Goal: Task Accomplishment & Management: Use online tool/utility

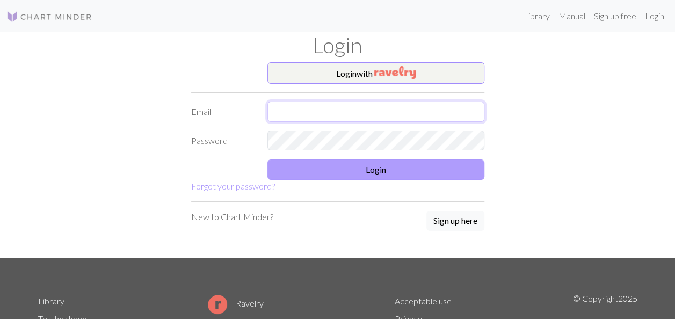
type input "[EMAIL_ADDRESS][DOMAIN_NAME]"
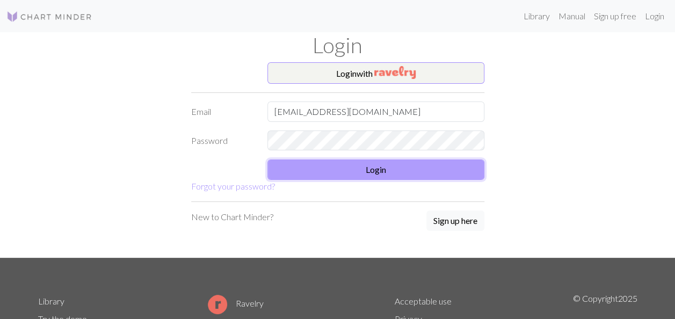
click at [382, 164] on button "Login" at bounding box center [376, 170] width 217 height 20
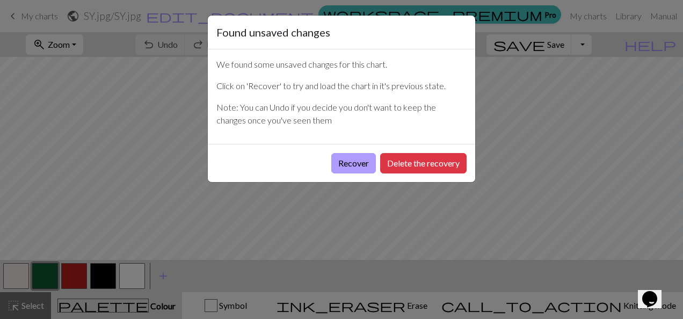
click at [331, 159] on button "Recover" at bounding box center [353, 163] width 45 height 20
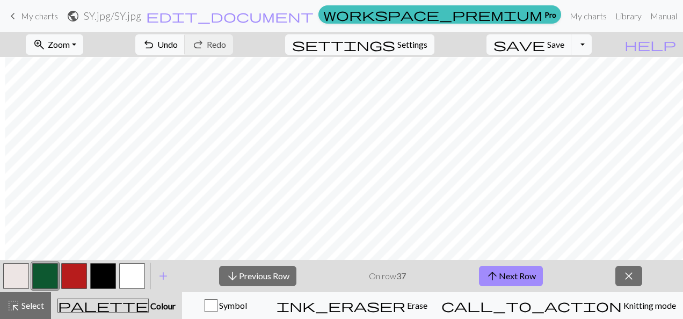
scroll to position [1485, 527]
click at [281, 270] on button "arrow_downward Previous Row" at bounding box center [257, 276] width 77 height 20
click at [518, 273] on button "arrow_upward Next Row" at bounding box center [511, 276] width 64 height 20
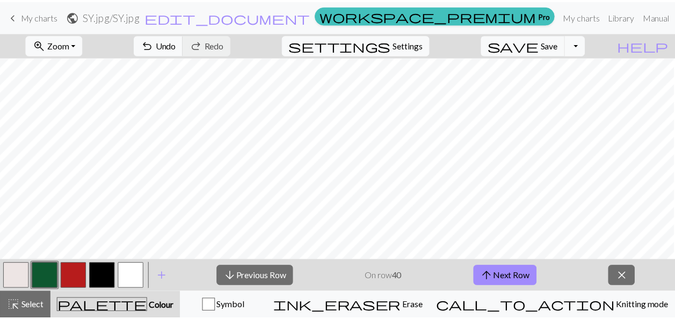
scroll to position [1402, 576]
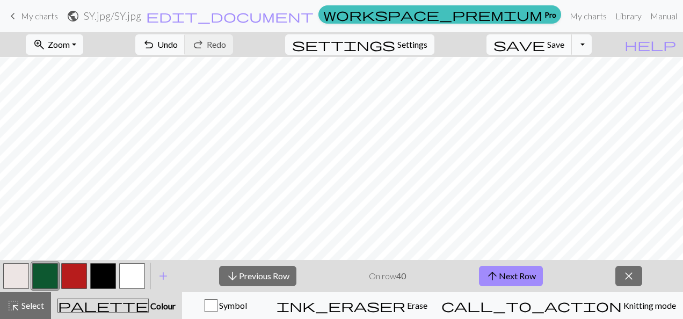
click at [565, 46] on span "Save" at bounding box center [555, 44] width 17 height 10
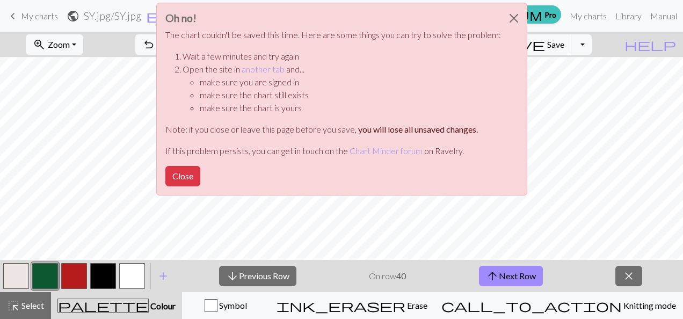
click at [177, 164] on div "Oh no! The chart couldn't be saved this time. Here are some things you can try …" at bounding box center [341, 99] width 371 height 193
click at [184, 179] on button "Close" at bounding box center [182, 176] width 35 height 20
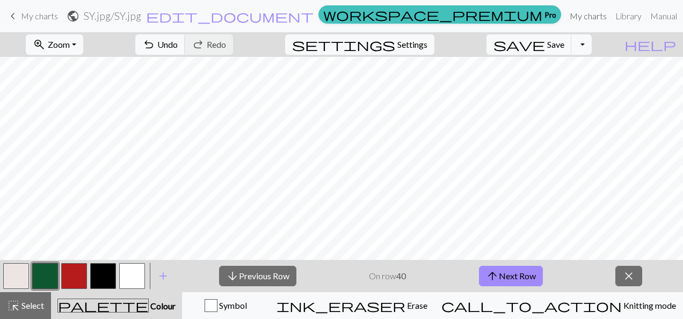
click at [566, 12] on link "My charts" at bounding box center [589, 15] width 46 height 21
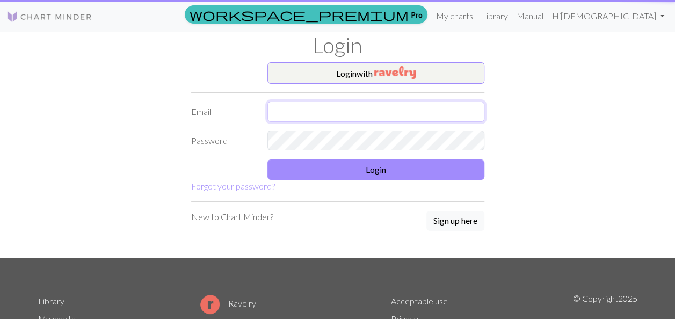
type input "hadil.bakir02@gmail.com"
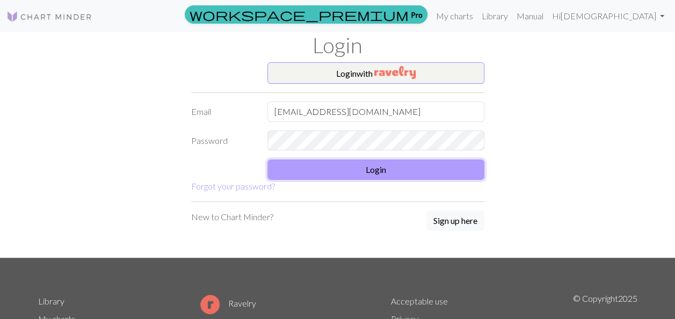
click at [385, 161] on button "Login" at bounding box center [376, 170] width 217 height 20
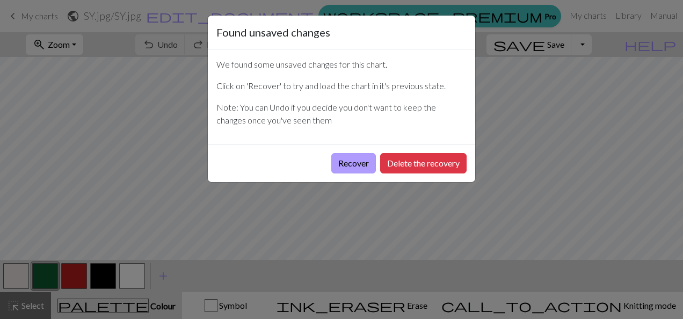
click at [366, 167] on button "Recover" at bounding box center [353, 163] width 45 height 20
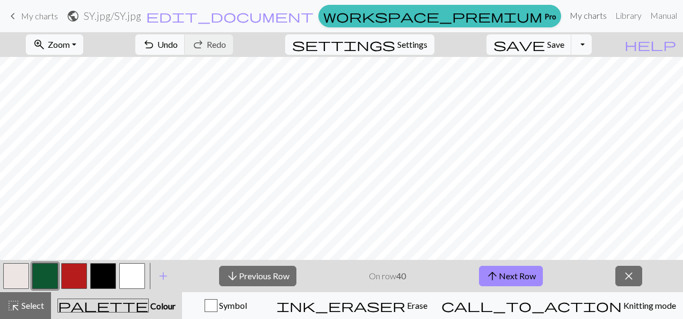
click at [566, 16] on link "My charts" at bounding box center [589, 15] width 46 height 21
click at [38, 17] on span "My charts" at bounding box center [39, 16] width 37 height 10
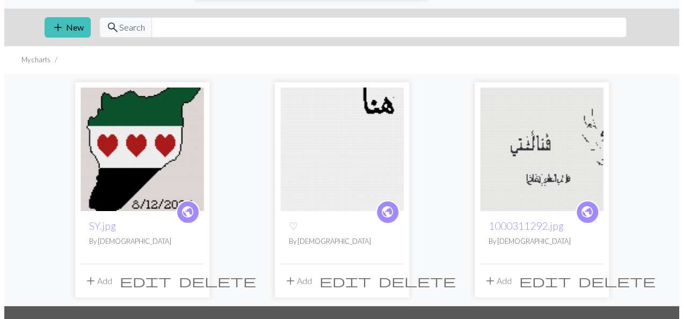
scroll to position [21, 0]
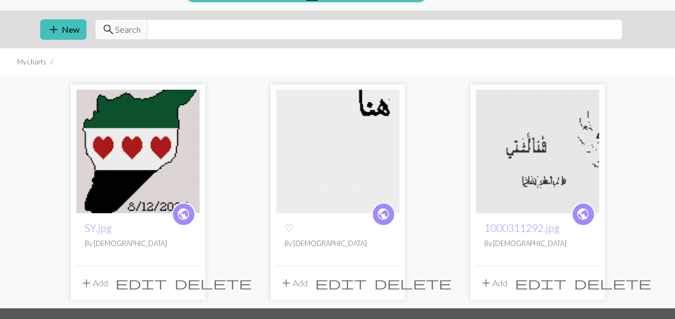
click at [365, 287] on span "edit" at bounding box center [341, 283] width 52 height 15
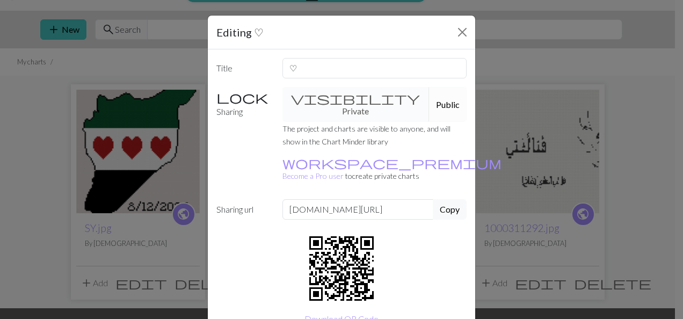
click at [371, 102] on div "visibility Private Public" at bounding box center [375, 104] width 198 height 35
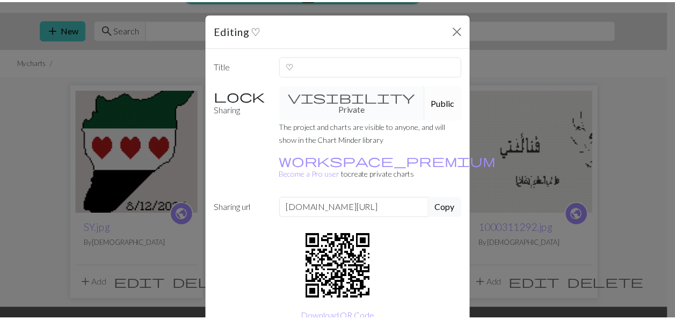
scroll to position [0, 0]
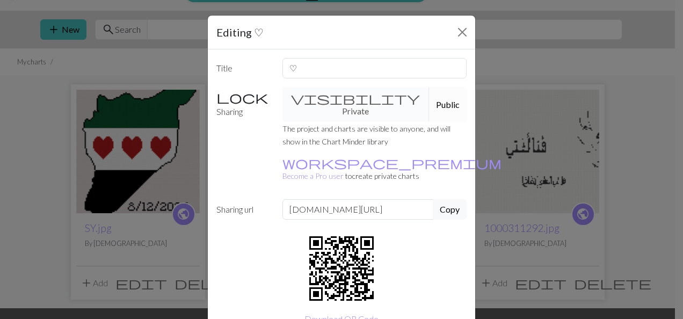
click at [229, 24] on h5 "Editing ♡" at bounding box center [239, 32] width 47 height 16
click at [237, 31] on h5 "Editing ♡" at bounding box center [239, 32] width 47 height 16
drag, startPoint x: 255, startPoint y: 25, endPoint x: 249, endPoint y: 34, distance: 11.6
click at [249, 34] on div "Editing ♡" at bounding box center [342, 33] width 268 height 34
click at [249, 34] on h5 "Editing ♡" at bounding box center [239, 32] width 47 height 16
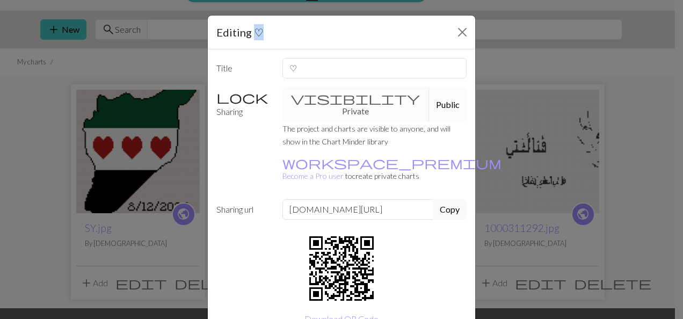
click at [280, 38] on div "Editing ♡" at bounding box center [342, 33] width 268 height 34
click at [428, 199] on input "www.chart-minder.com/charts/hadil/" at bounding box center [358, 209] width 151 height 20
click at [420, 217] on div "Title ♡ Sharing visibility Private Public The project and charts are visible to…" at bounding box center [342, 193] width 268 height 288
click at [429, 87] on button "Public" at bounding box center [448, 104] width 38 height 35
click at [464, 31] on button "Close" at bounding box center [462, 32] width 17 height 17
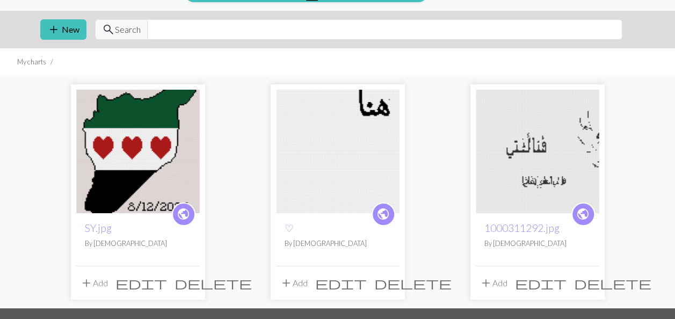
click at [367, 276] on span "edit" at bounding box center [341, 283] width 52 height 15
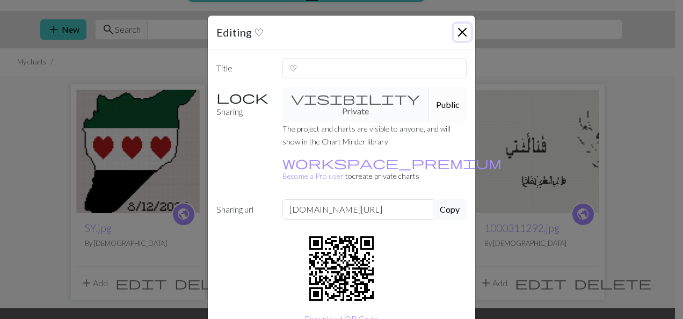
click at [460, 33] on button "Close" at bounding box center [462, 32] width 17 height 17
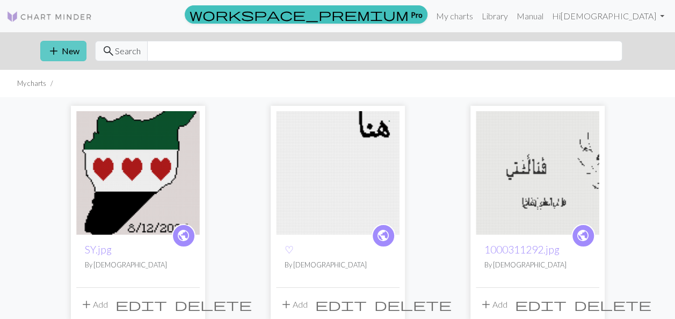
click at [81, 51] on button "add New" at bounding box center [63, 51] width 46 height 20
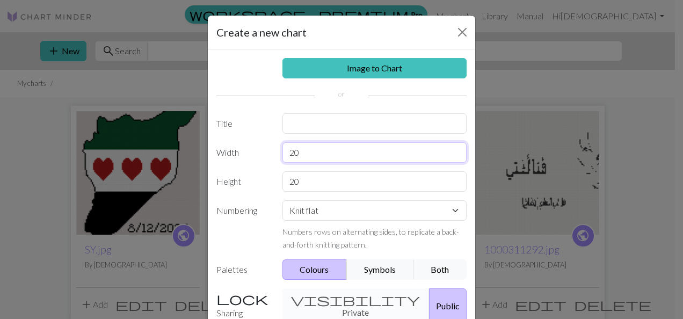
click at [321, 154] on input "20" at bounding box center [375, 152] width 185 height 20
type input "2"
type input "4"
type input "100"
click at [311, 175] on input "20" at bounding box center [375, 181] width 185 height 20
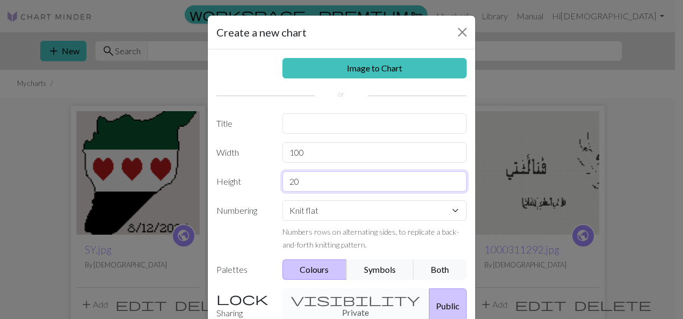
type input "2"
type input "100"
click at [304, 151] on input "100" at bounding box center [375, 152] width 185 height 20
type input "1"
type input "60"
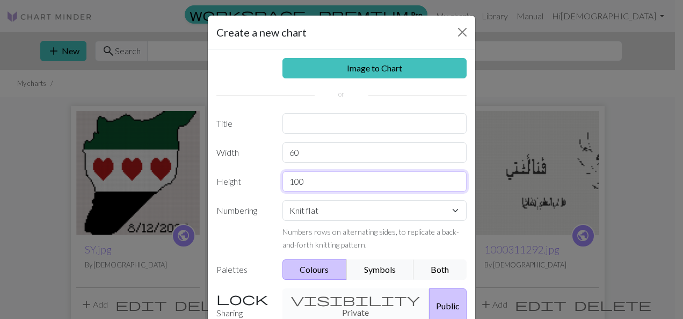
click at [329, 187] on input "100" at bounding box center [375, 181] width 185 height 20
type input "1"
type input "60"
click at [329, 293] on div "visibility Private Public" at bounding box center [375, 305] width 198 height 35
click at [410, 209] on select "Knit flat Knit in the round Lace knitting Cross stitch" at bounding box center [375, 210] width 185 height 20
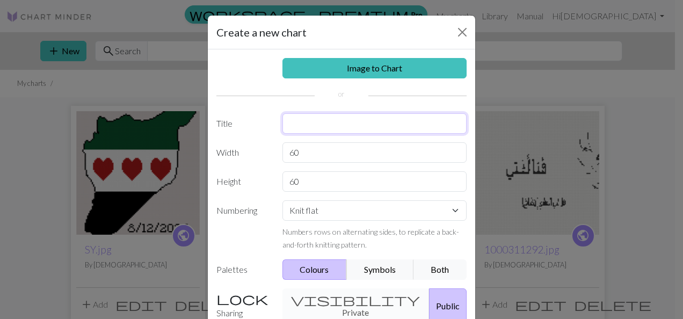
click at [310, 124] on input "text" at bounding box center [375, 123] width 185 height 20
type input "Numbers"
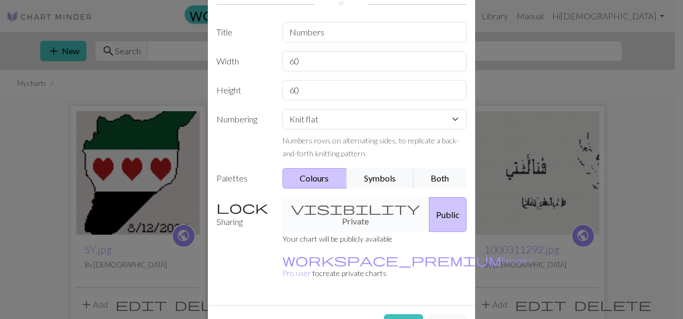
scroll to position [102, 0]
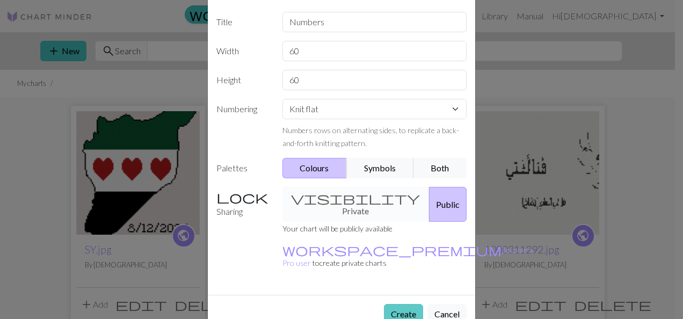
click at [385, 304] on button "Create" at bounding box center [403, 314] width 39 height 20
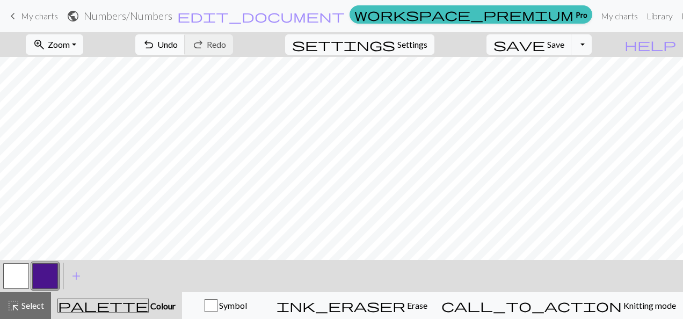
click at [185, 53] on button "undo Undo Undo" at bounding box center [160, 44] width 50 height 20
click at [185, 51] on button "undo Undo Undo" at bounding box center [160, 44] width 50 height 20
click at [178, 40] on span "Undo" at bounding box center [167, 44] width 20 height 10
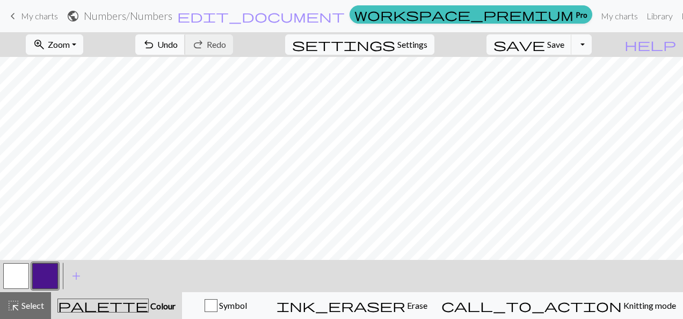
click at [178, 41] on span "Undo" at bounding box center [167, 44] width 20 height 10
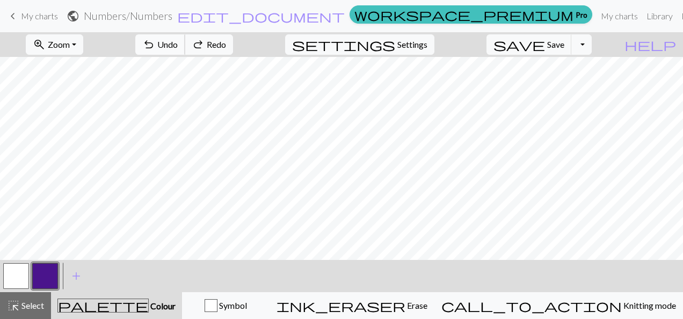
click at [178, 41] on span "Undo" at bounding box center [167, 44] width 20 height 10
click at [205, 44] on span "redo" at bounding box center [198, 44] width 13 height 15
click at [178, 44] on span "Undo" at bounding box center [167, 44] width 20 height 10
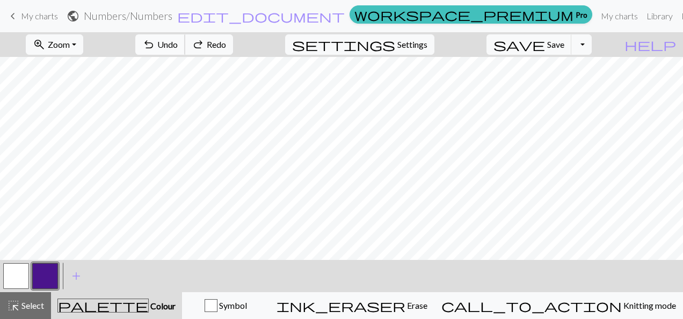
click at [178, 44] on span "Undo" at bounding box center [167, 44] width 20 height 10
click at [178, 48] on span "Undo" at bounding box center [167, 44] width 20 height 10
click at [185, 42] on button "undo Undo Undo" at bounding box center [160, 44] width 50 height 20
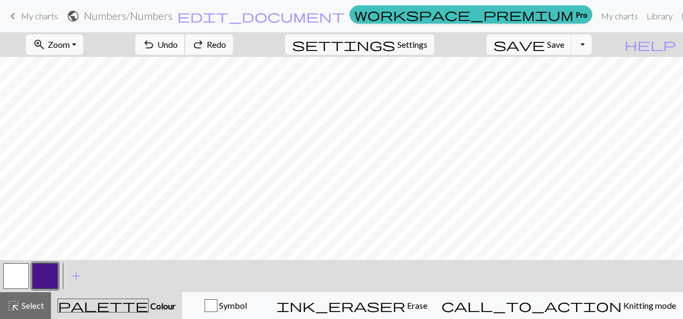
click at [185, 42] on button "undo Undo Undo" at bounding box center [160, 44] width 50 height 20
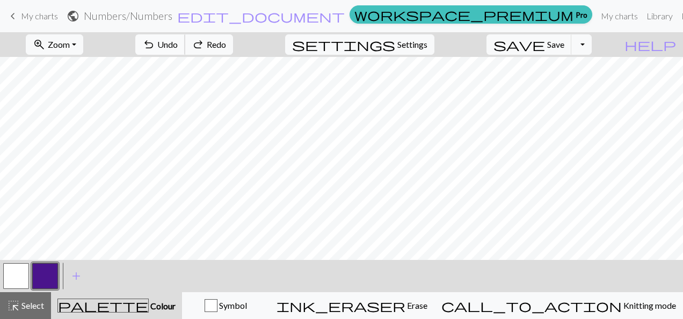
click at [185, 42] on button "undo Undo Undo" at bounding box center [160, 44] width 50 height 20
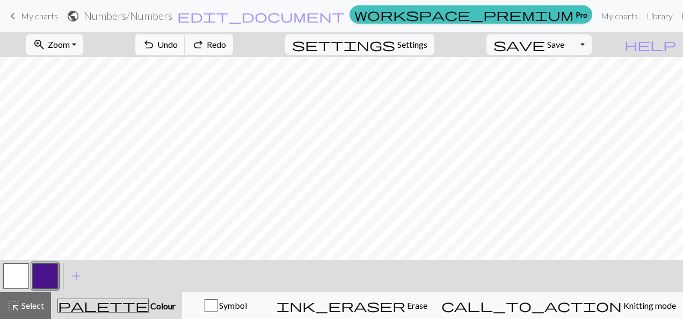
click at [185, 42] on button "undo Undo Undo" at bounding box center [160, 44] width 50 height 20
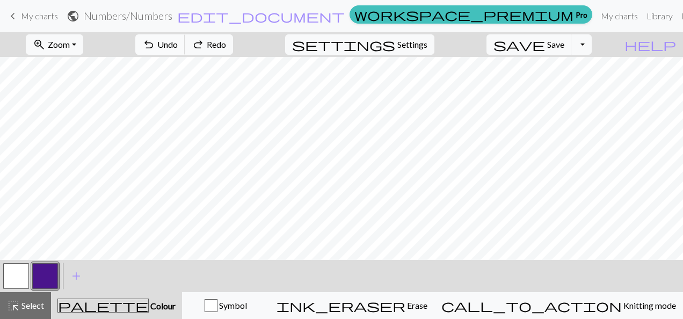
click at [185, 42] on button "undo Undo Undo" at bounding box center [160, 44] width 50 height 20
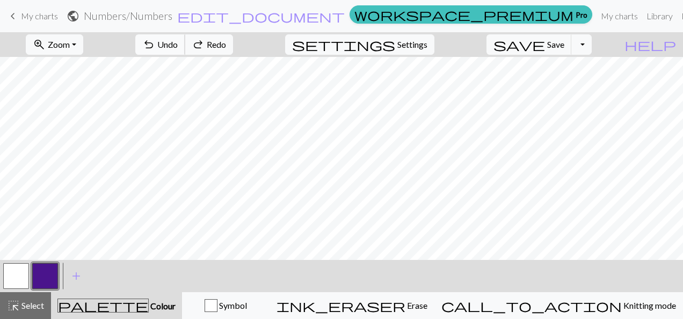
click at [185, 42] on button "undo Undo Undo" at bounding box center [160, 44] width 50 height 20
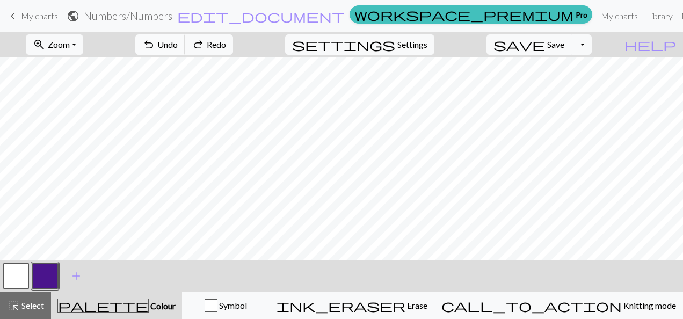
click at [185, 42] on button "undo Undo Undo" at bounding box center [160, 44] width 50 height 20
click at [204, 42] on div "undo Undo Undo redo Redo Redo" at bounding box center [184, 44] width 114 height 25
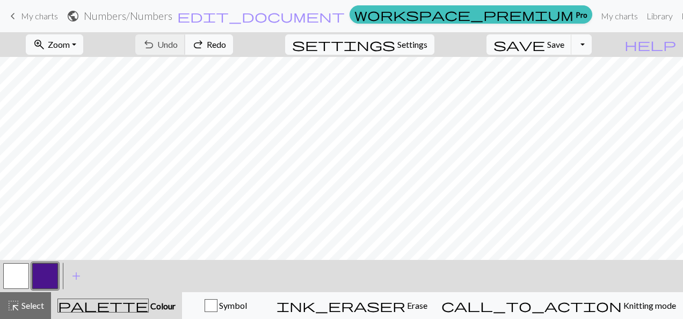
click at [204, 42] on div "undo Undo Undo redo Redo Redo" at bounding box center [184, 44] width 114 height 25
click at [21, 19] on span "My charts" at bounding box center [39, 16] width 37 height 10
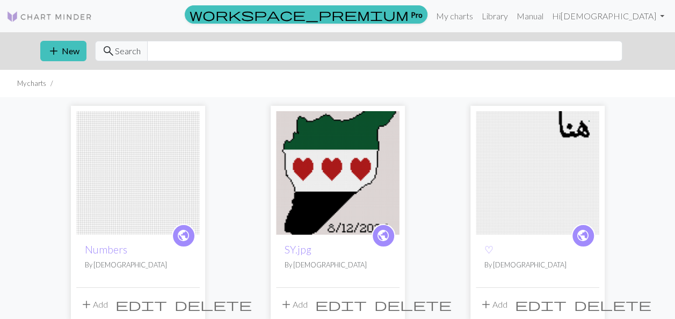
click at [367, 303] on span "edit" at bounding box center [341, 304] width 52 height 15
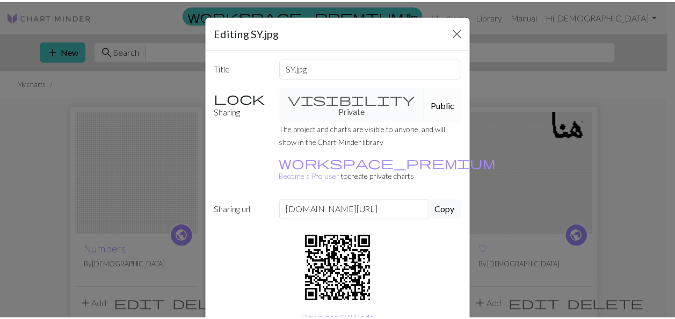
scroll to position [11, 0]
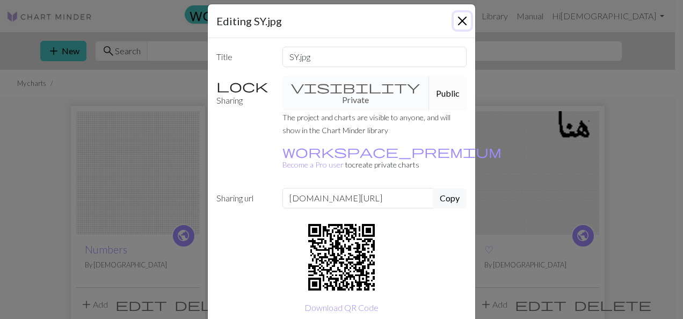
click at [458, 24] on button "Close" at bounding box center [462, 20] width 17 height 17
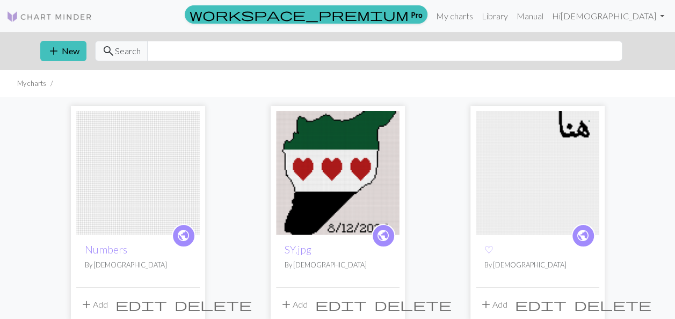
click at [193, 299] on span "delete" at bounding box center [213, 304] width 77 height 15
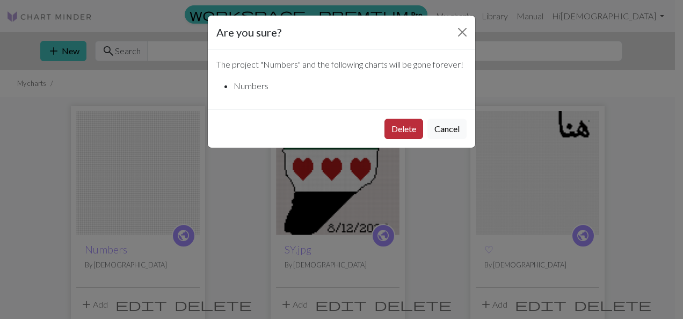
click at [403, 121] on button "Delete" at bounding box center [404, 129] width 39 height 20
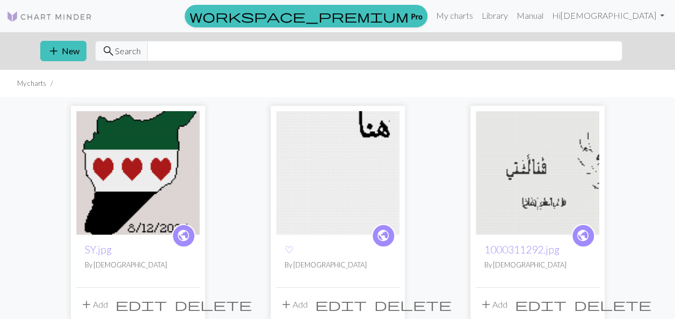
click at [167, 303] on span "edit" at bounding box center [141, 304] width 52 height 15
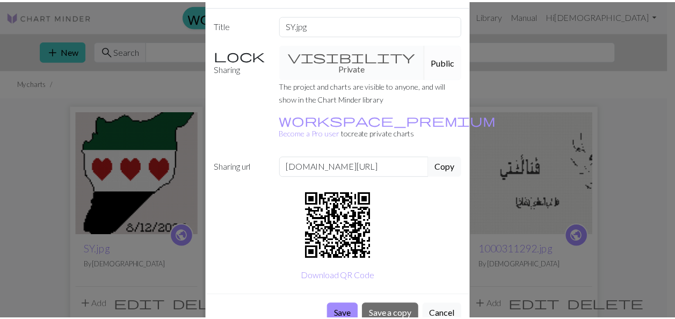
scroll to position [45, 0]
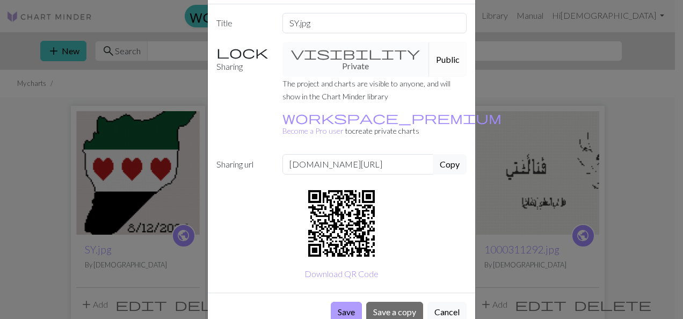
click at [346, 302] on button "Save" at bounding box center [346, 312] width 31 height 20
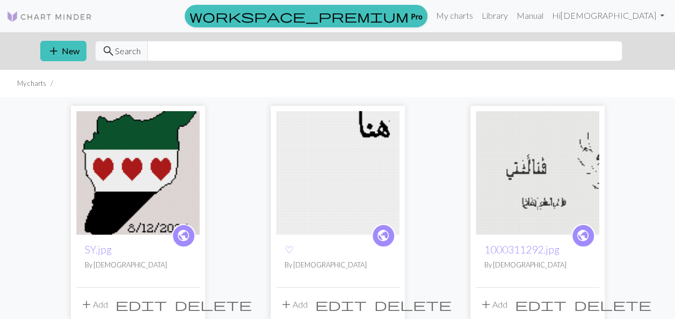
click at [112, 161] on img at bounding box center [138, 173] width 124 height 124
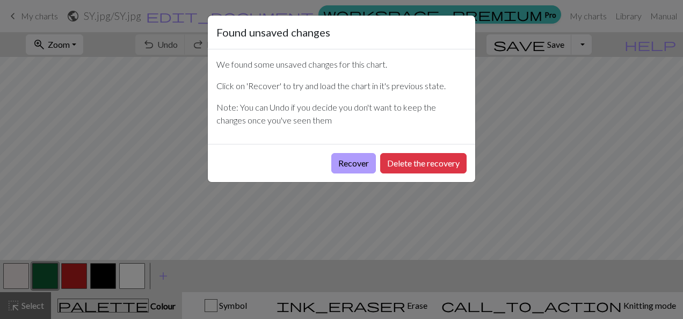
click at [355, 169] on button "Recover" at bounding box center [353, 163] width 45 height 20
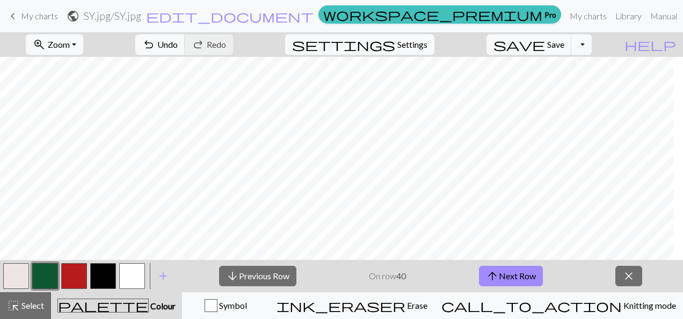
scroll to position [986, 323]
click at [103, 271] on button "button" at bounding box center [103, 276] width 26 height 26
click at [631, 285] on button "close" at bounding box center [629, 276] width 27 height 20
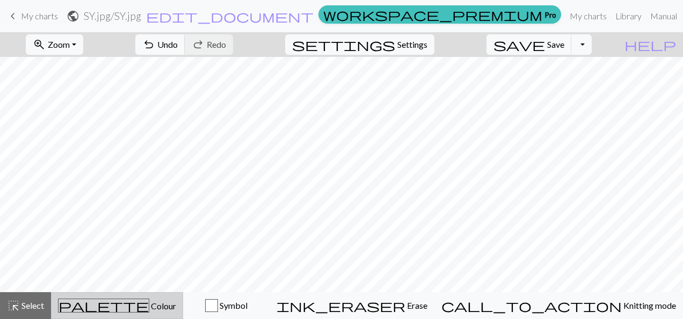
click at [125, 314] on button "palette Colour Colour" at bounding box center [117, 305] width 132 height 27
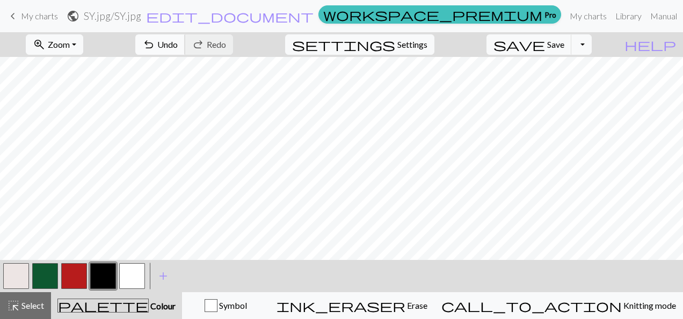
click at [178, 47] on span "Undo" at bounding box center [167, 44] width 20 height 10
click at [178, 48] on span "Undo" at bounding box center [167, 44] width 20 height 10
click at [27, 271] on button "button" at bounding box center [16, 276] width 26 height 26
click at [108, 270] on button "button" at bounding box center [103, 276] width 26 height 26
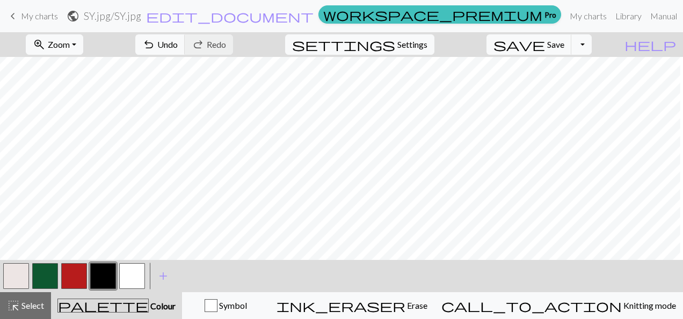
scroll to position [986, 339]
click at [12, 281] on button "button" at bounding box center [16, 276] width 26 height 26
click at [108, 271] on button "button" at bounding box center [103, 276] width 26 height 26
click at [16, 277] on button "button" at bounding box center [16, 276] width 26 height 26
click at [106, 271] on button "button" at bounding box center [103, 276] width 26 height 26
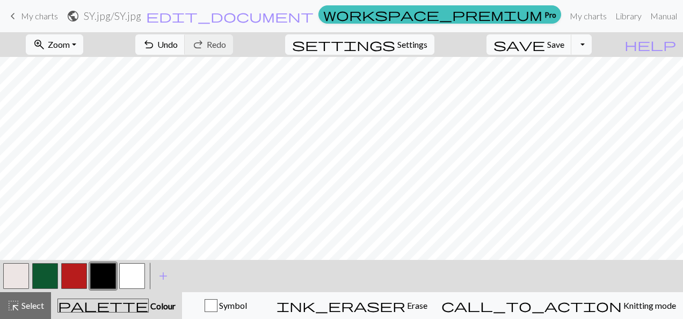
click at [23, 284] on button "button" at bounding box center [16, 276] width 26 height 26
click at [105, 279] on button "button" at bounding box center [103, 276] width 26 height 26
click at [185, 47] on button "undo Undo Undo" at bounding box center [160, 44] width 50 height 20
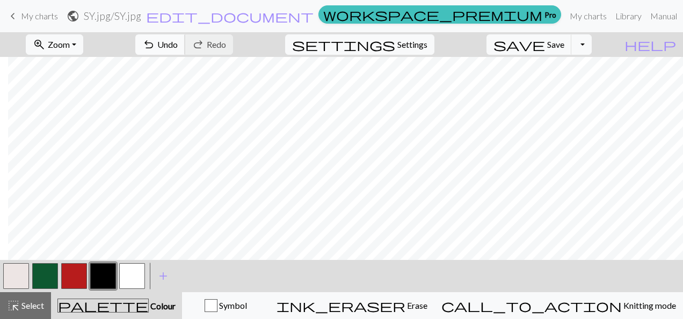
click at [185, 51] on button "undo Undo Undo" at bounding box center [160, 44] width 50 height 20
click at [178, 44] on span "Undo" at bounding box center [167, 44] width 20 height 10
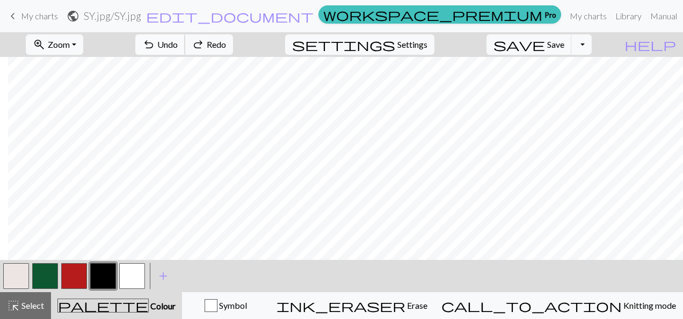
click at [178, 44] on span "Undo" at bounding box center [167, 44] width 20 height 10
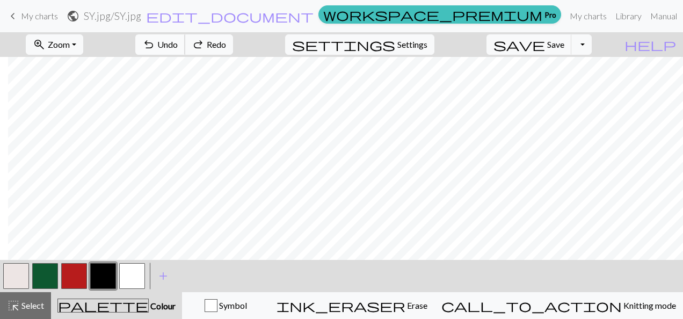
click at [178, 44] on span "Undo" at bounding box center [167, 44] width 20 height 10
click at [178, 41] on span "Undo" at bounding box center [167, 44] width 20 height 10
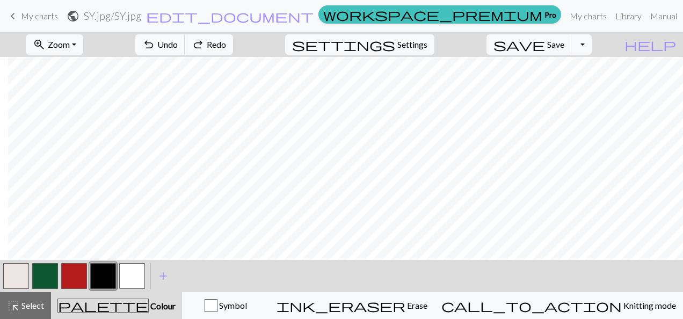
click at [178, 41] on span "Undo" at bounding box center [167, 44] width 20 height 10
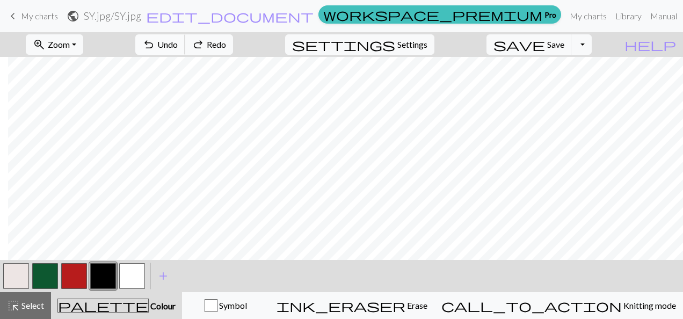
click at [178, 42] on span "Undo" at bounding box center [167, 44] width 20 height 10
click at [233, 50] on button "redo Redo Redo" at bounding box center [209, 44] width 48 height 20
click at [178, 43] on span "Undo" at bounding box center [167, 44] width 20 height 10
click at [233, 50] on button "redo Redo Redo" at bounding box center [209, 44] width 48 height 20
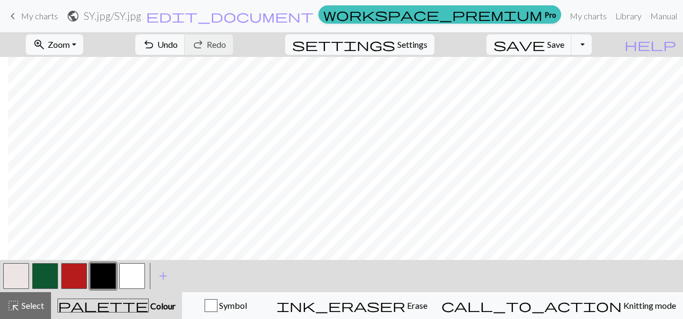
click at [22, 269] on button "button" at bounding box center [16, 276] width 26 height 26
click at [106, 277] on button "button" at bounding box center [103, 276] width 26 height 26
click at [592, 42] on button "Toggle Dropdown" at bounding box center [582, 44] width 20 height 20
click at [565, 87] on button "save_alt Download" at bounding box center [502, 84] width 177 height 17
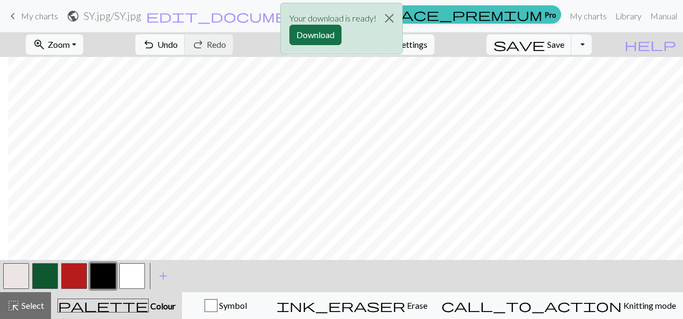
click at [324, 35] on button "Download" at bounding box center [316, 35] width 52 height 20
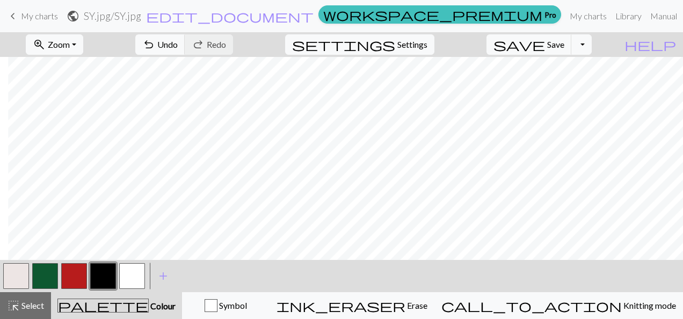
click at [17, 279] on button "button" at bounding box center [16, 276] width 26 height 26
click at [111, 281] on button "button" at bounding box center [103, 276] width 26 height 26
click at [20, 276] on button "button" at bounding box center [16, 276] width 26 height 26
click at [108, 275] on button "button" at bounding box center [103, 276] width 26 height 26
click at [178, 45] on span "Undo" at bounding box center [167, 44] width 20 height 10
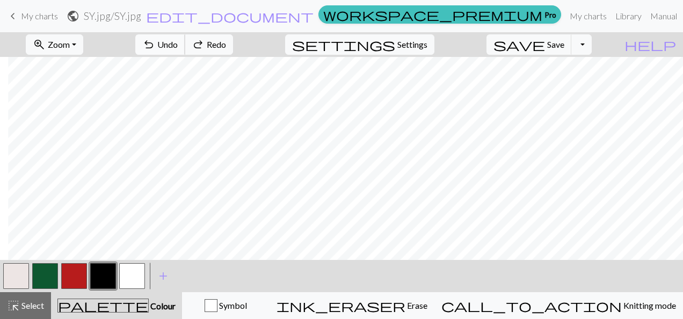
click at [178, 45] on span "Undo" at bounding box center [167, 44] width 20 height 10
click at [110, 272] on button "button" at bounding box center [103, 276] width 26 height 26
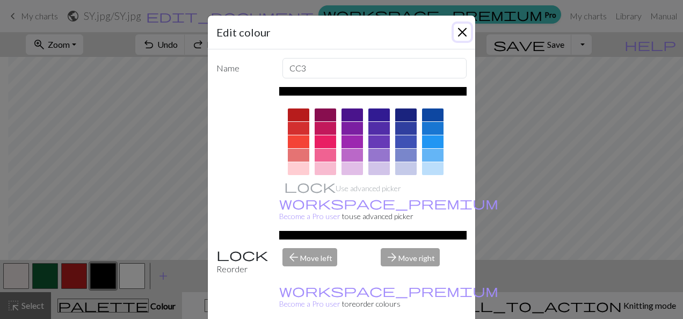
click at [458, 34] on button "Close" at bounding box center [462, 32] width 17 height 17
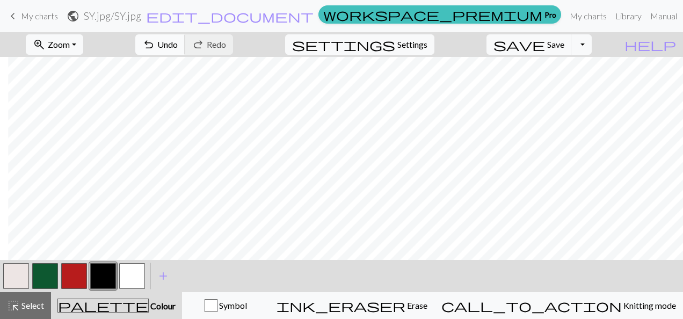
click at [185, 52] on button "undo Undo Undo" at bounding box center [160, 44] width 50 height 20
click at [24, 281] on button "button" at bounding box center [16, 276] width 26 height 26
click at [96, 286] on button "button" at bounding box center [103, 276] width 26 height 26
click at [16, 280] on button "button" at bounding box center [16, 276] width 26 height 26
click at [113, 275] on button "button" at bounding box center [103, 276] width 26 height 26
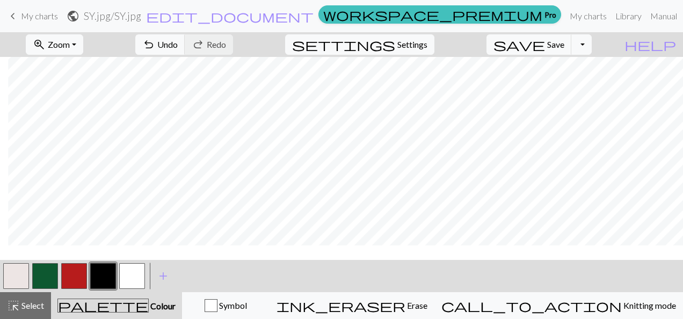
scroll to position [750, 305]
click at [178, 48] on span "Undo" at bounding box center [167, 44] width 20 height 10
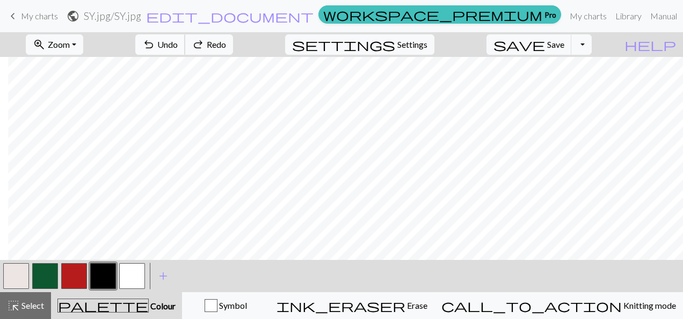
click at [178, 48] on span "Undo" at bounding box center [167, 44] width 20 height 10
click at [592, 45] on button "Toggle Dropdown" at bounding box center [582, 44] width 20 height 20
click at [564, 84] on button "save_alt Download" at bounding box center [502, 84] width 177 height 17
click at [565, 41] on span "Save" at bounding box center [555, 44] width 17 height 10
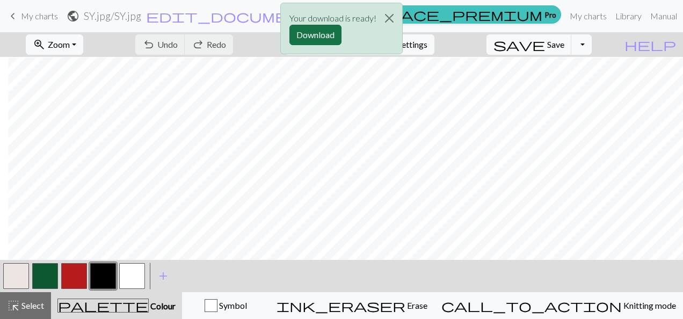
click at [321, 40] on button "Download" at bounding box center [316, 35] width 52 height 20
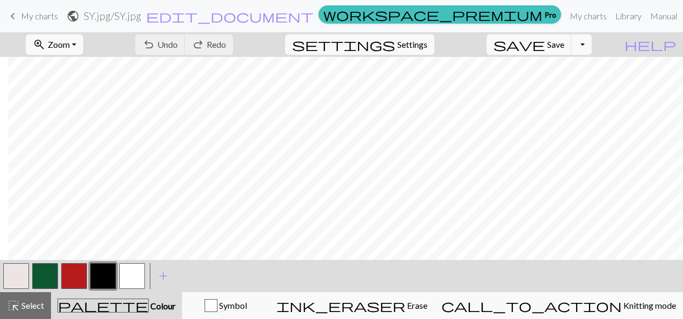
click at [337, 49] on div "zoom_in Zoom Zoom Fit all Fit width Fit height 50% 100% 150% 200% undo Undo Und…" at bounding box center [309, 44] width 618 height 25
click at [21, 275] on button "button" at bounding box center [16, 276] width 26 height 26
click at [102, 273] on button "button" at bounding box center [103, 276] width 26 height 26
click at [19, 280] on button "button" at bounding box center [16, 276] width 26 height 26
click at [105, 277] on button "button" at bounding box center [103, 276] width 26 height 26
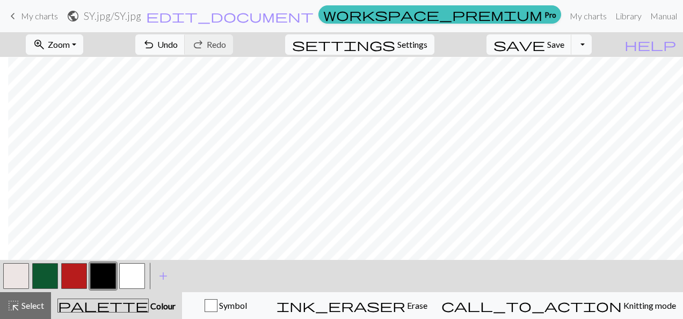
click at [11, 281] on button "button" at bounding box center [16, 276] width 26 height 26
click at [111, 271] on button "button" at bounding box center [103, 276] width 26 height 26
click at [23, 270] on button "button" at bounding box center [16, 276] width 26 height 26
click at [102, 276] on button "button" at bounding box center [103, 276] width 26 height 26
click at [17, 277] on button "button" at bounding box center [16, 276] width 26 height 26
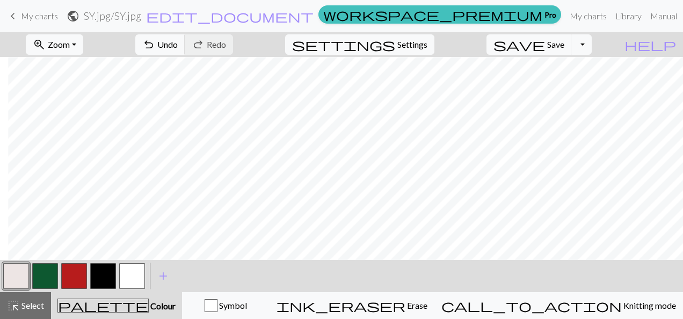
click at [98, 275] on button "button" at bounding box center [103, 276] width 26 height 26
click at [21, 270] on button "button" at bounding box center [16, 276] width 26 height 26
click at [106, 277] on button "button" at bounding box center [103, 276] width 26 height 26
click at [185, 42] on button "undo Undo Undo" at bounding box center [160, 44] width 50 height 20
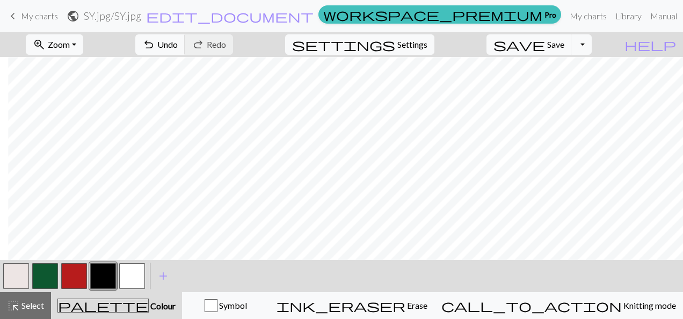
click at [9, 281] on button "button" at bounding box center [16, 276] width 26 height 26
click at [178, 41] on span "Undo" at bounding box center [167, 44] width 20 height 10
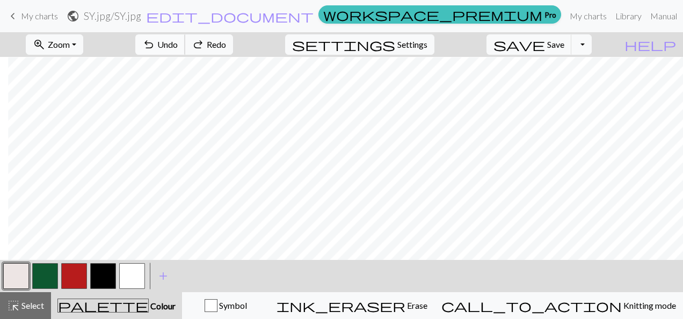
click at [178, 41] on span "Undo" at bounding box center [167, 44] width 20 height 10
click at [565, 43] on span "Save" at bounding box center [555, 44] width 17 height 10
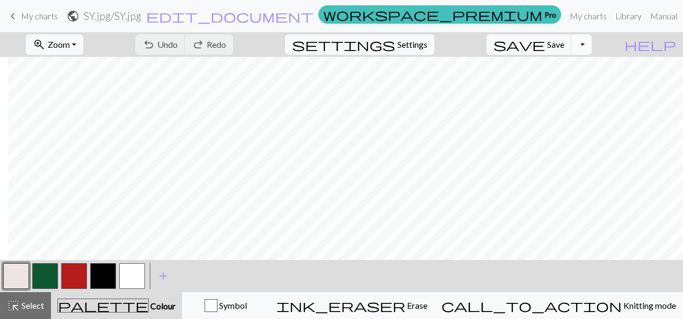
click at [592, 43] on button "Toggle Dropdown" at bounding box center [582, 44] width 20 height 20
click at [566, 83] on button "save_alt Download" at bounding box center [502, 84] width 177 height 17
click at [330, 33] on div "zoom_in Zoom Zoom Fit all Fit width Fit height 50% 100% 150% 200% undo Undo Und…" at bounding box center [309, 44] width 618 height 25
drag, startPoint x: 330, startPoint y: 33, endPoint x: 347, endPoint y: 52, distance: 24.7
click at [347, 52] on div "zoom_in Zoom Zoom Fit all Fit width Fit height 50% 100% 150% 200% undo Undo Und…" at bounding box center [309, 44] width 618 height 25
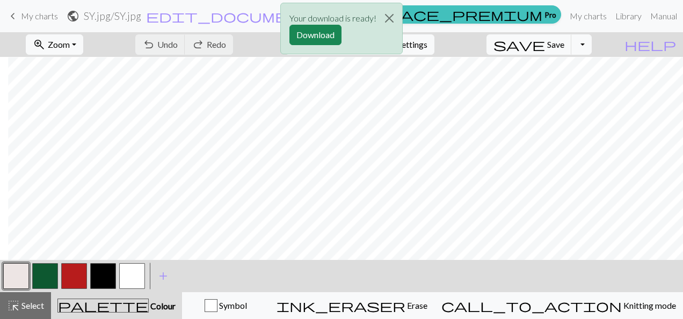
click at [301, 40] on button "Download" at bounding box center [316, 35] width 52 height 20
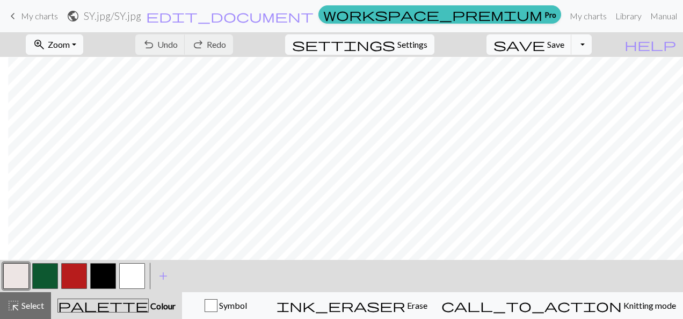
click at [341, 43] on div "zoom_in Zoom Zoom Fit all Fit width Fit height 50% 100% 150% 200% undo Undo Und…" at bounding box center [309, 44] width 618 height 25
